Goal: Transaction & Acquisition: Purchase product/service

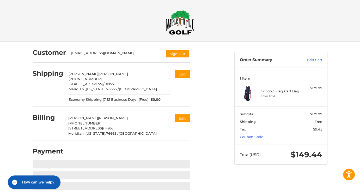
scroll to position [1, 0]
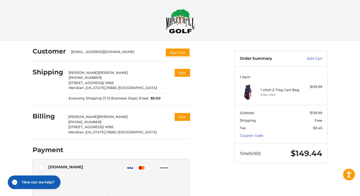
click at [232, 7] on div "Checkout" at bounding box center [180, 20] width 313 height 42
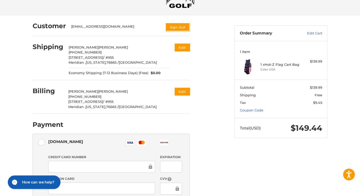
scroll to position [0, 0]
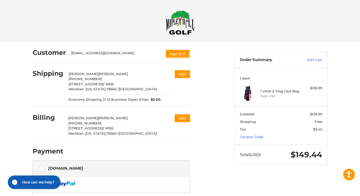
scroll to position [1, 0]
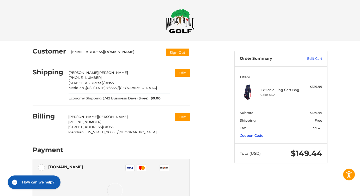
click at [261, 134] on link "Coupon Code" at bounding box center [251, 135] width 23 height 4
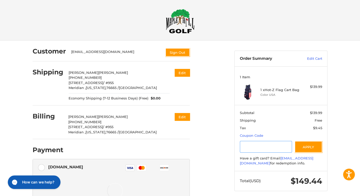
click at [249, 147] on input "Gift Certificate or Coupon Code" at bounding box center [266, 147] width 52 height 12
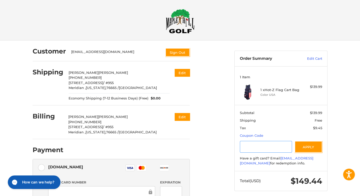
paste input "********"
click at [316, 149] on button "Apply" at bounding box center [309, 147] width 28 height 12
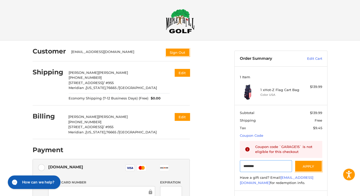
drag, startPoint x: 263, startPoint y: 165, endPoint x: 176, endPoint y: 168, distance: 87.0
click at [176, 168] on div "Customer [EMAIL_ADDRESS][DOMAIN_NAME] Sign Out Shipping [PERSON_NAME] [PHONE_NU…" at bounding box center [180, 177] width 313 height 274
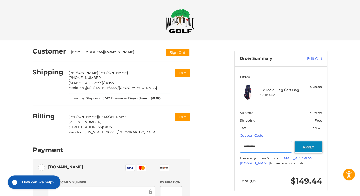
type input "*********"
click at [308, 143] on button "Apply" at bounding box center [309, 147] width 28 height 12
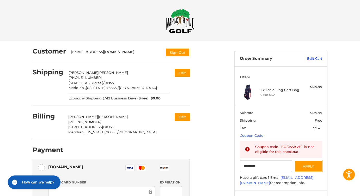
click at [319, 58] on link "Edit Cart" at bounding box center [309, 58] width 26 height 5
